Goal: Transaction & Acquisition: Purchase product/service

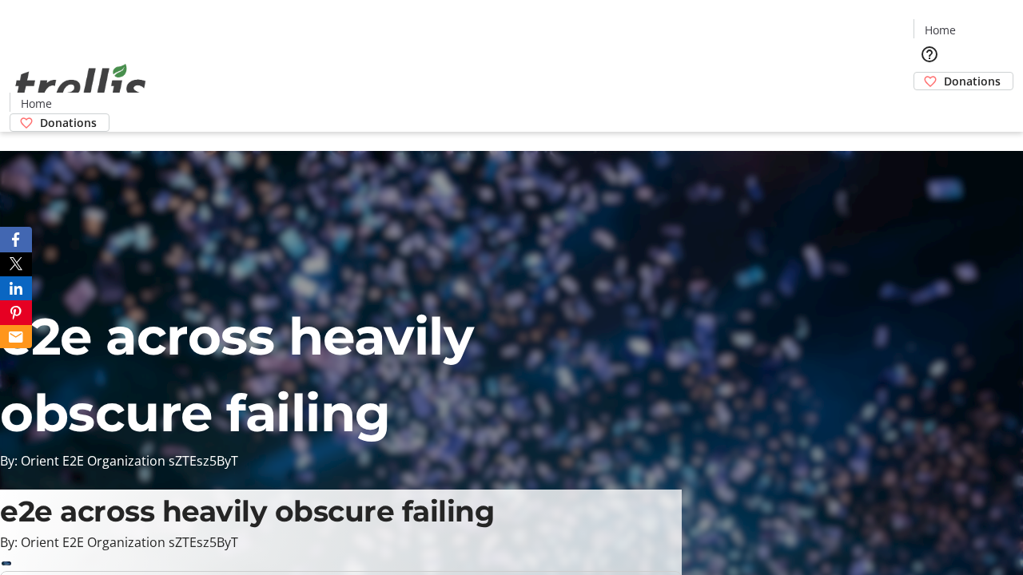
click at [944, 73] on span "Donations" at bounding box center [972, 81] width 57 height 17
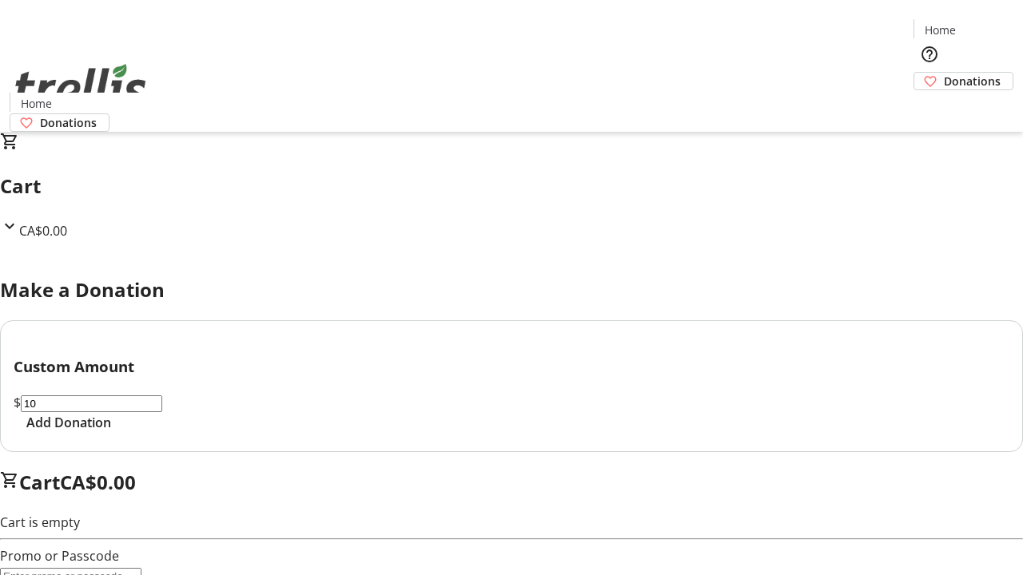
click at [111, 432] on span "Add Donation" at bounding box center [68, 422] width 85 height 19
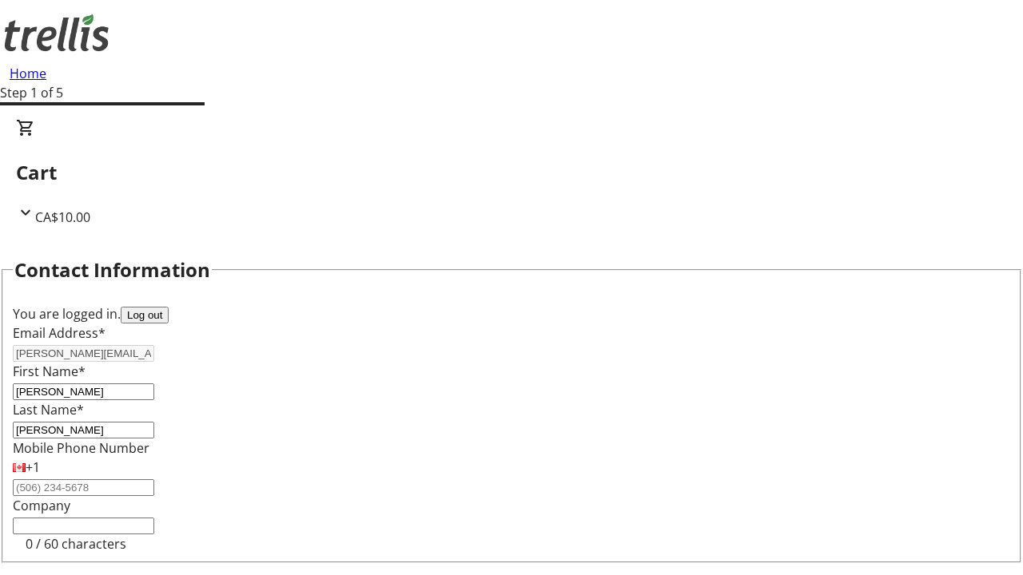
select select "BC"
select select "CA"
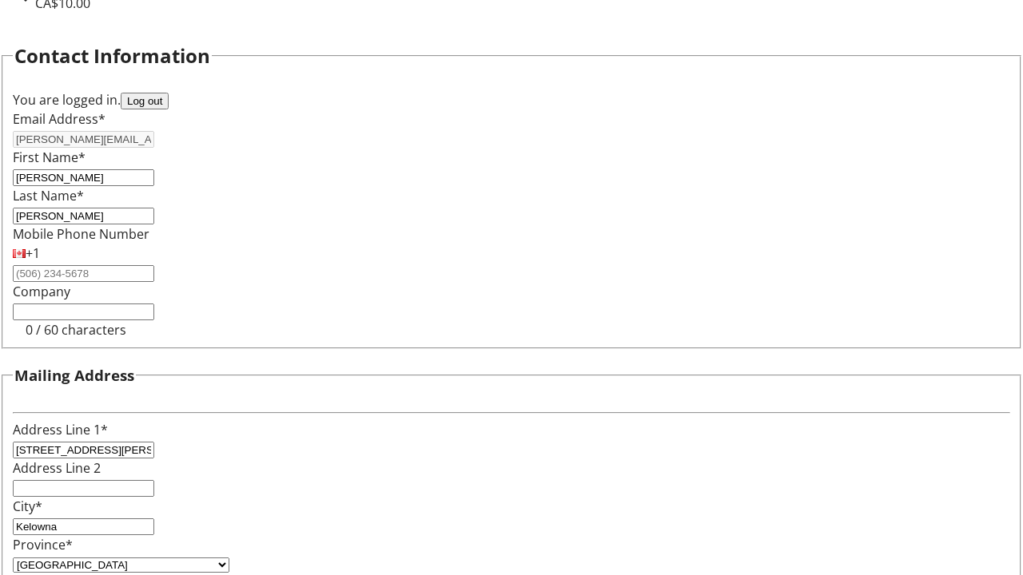
type input "V1Y 0C2"
